Goal: Task Accomplishment & Management: Manage account settings

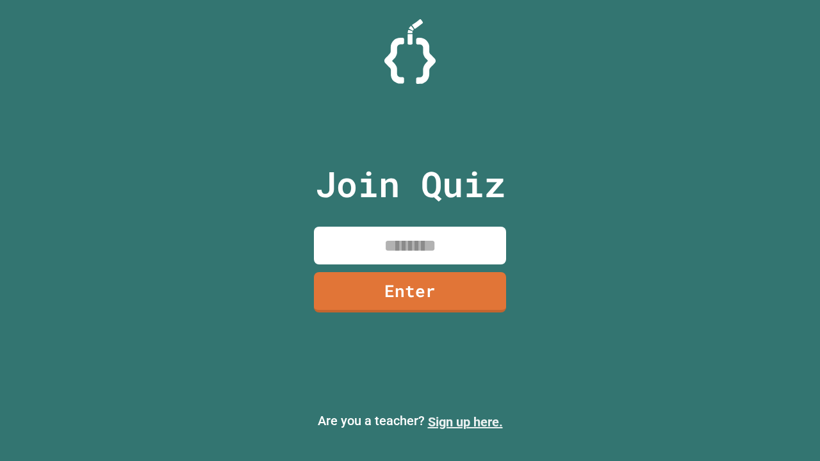
click at [465, 422] on link "Sign up here." at bounding box center [465, 422] width 75 height 15
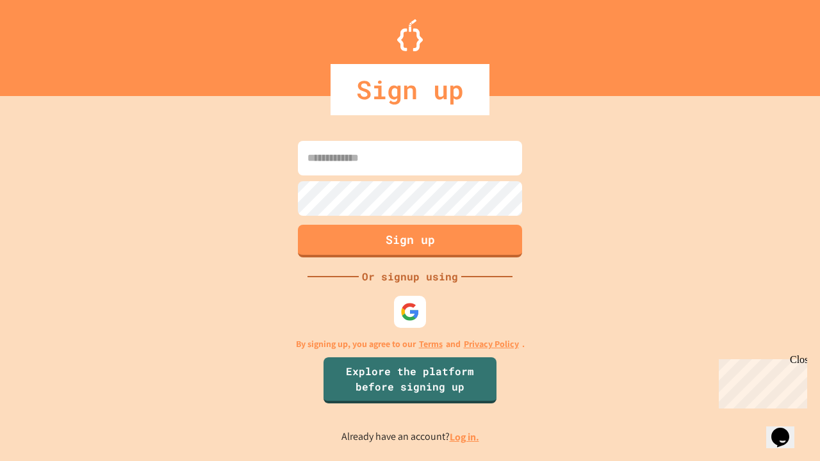
click at [465, 437] on link "Log in." at bounding box center [464, 437] width 29 height 13
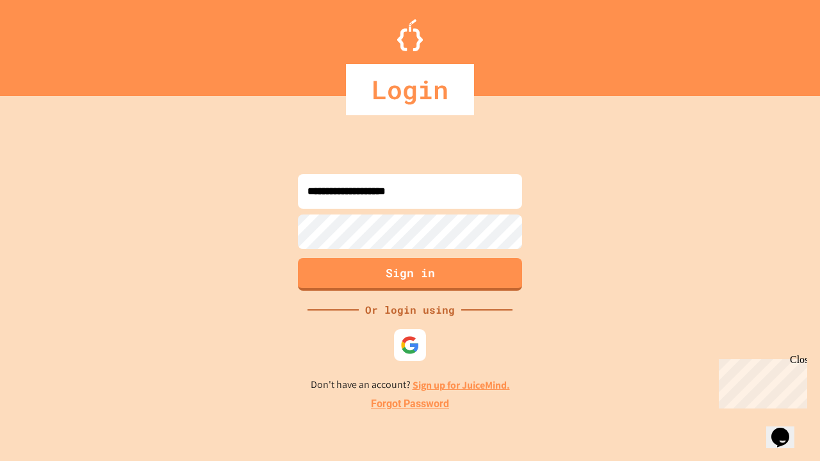
type input "**********"
